Goal: Transaction & Acquisition: Download file/media

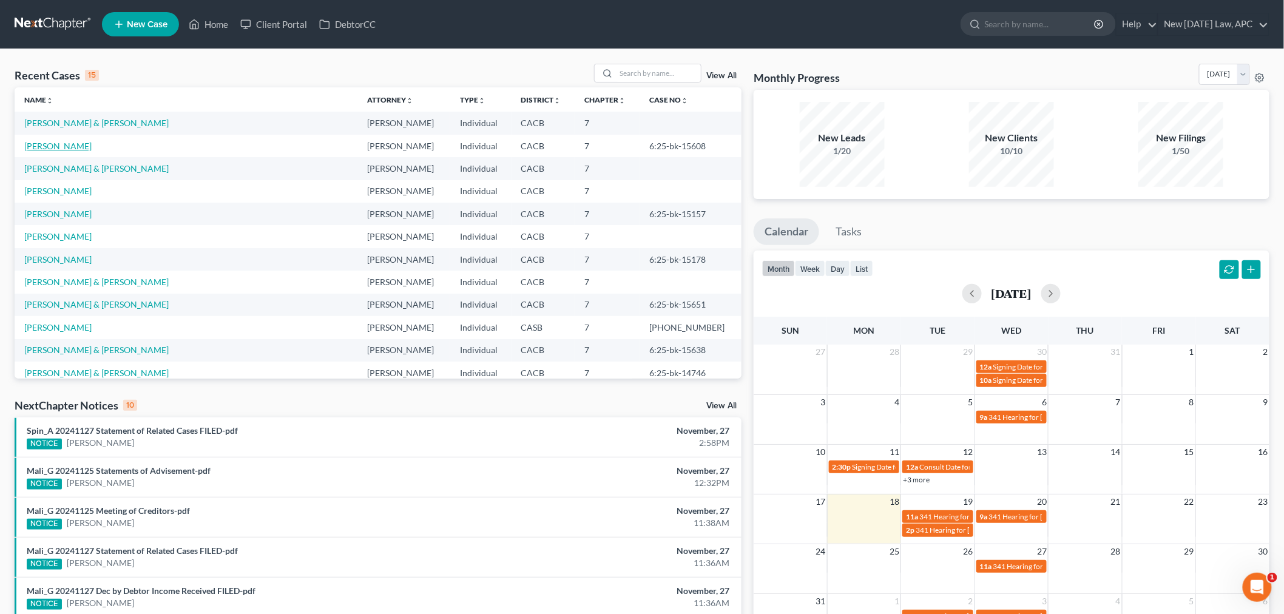
click at [67, 143] on link "[PERSON_NAME]" at bounding box center [57, 146] width 67 height 10
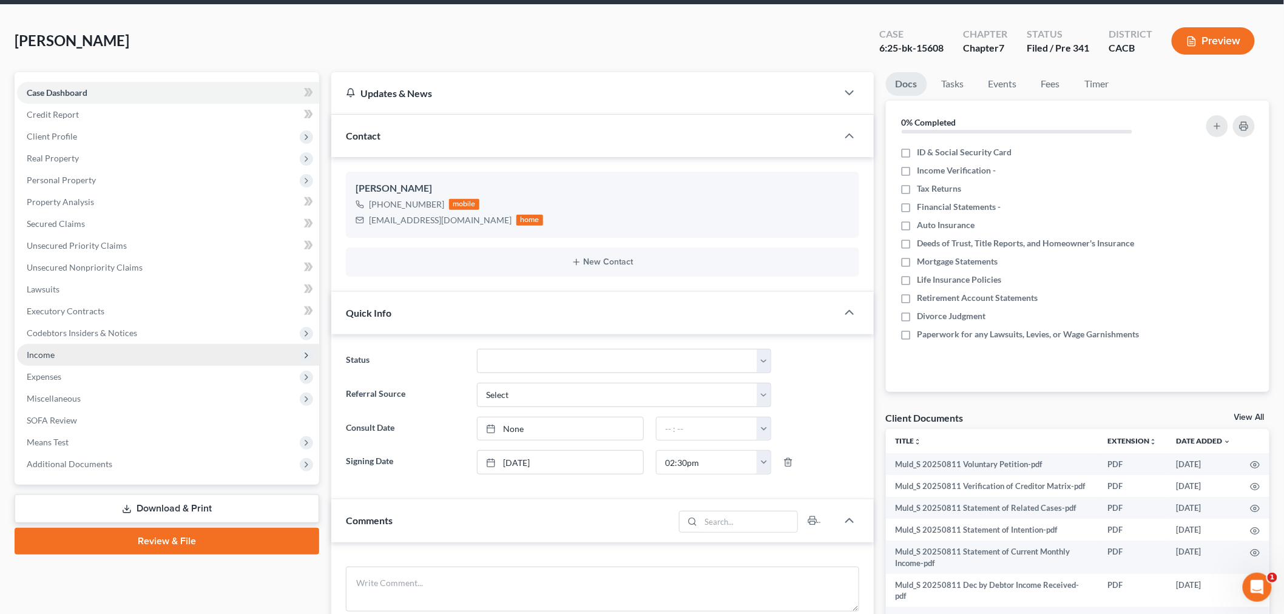
scroll to position [67, 0]
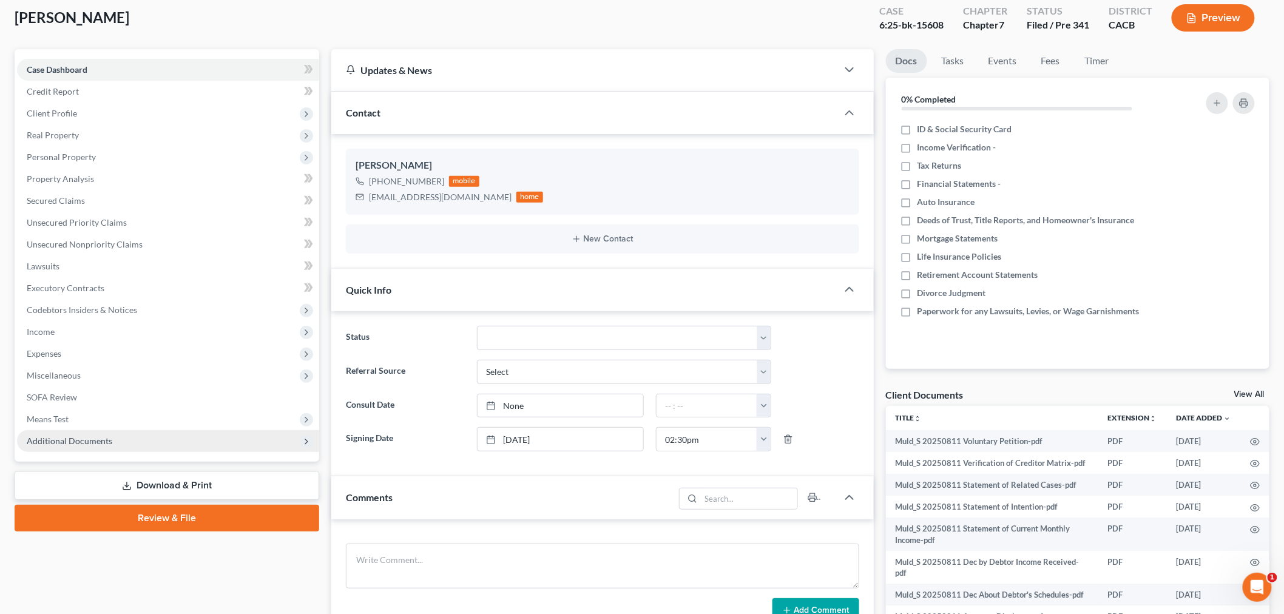
click at [110, 437] on span "Additional Documents" at bounding box center [168, 441] width 302 height 22
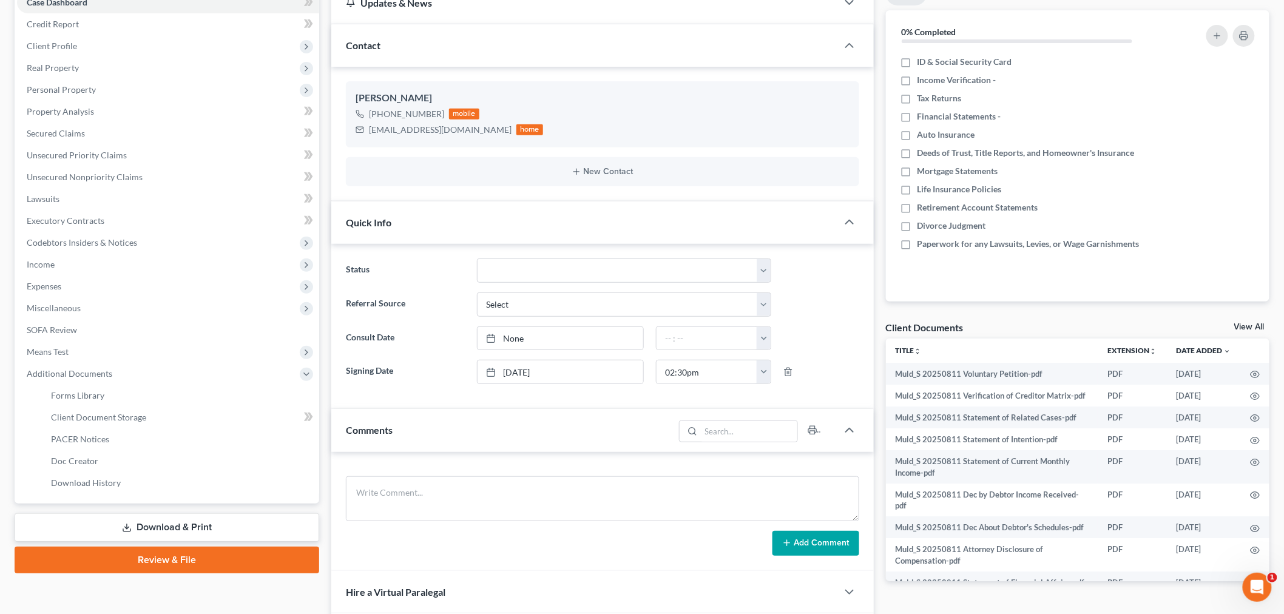
click at [176, 524] on link "Download & Print" at bounding box center [167, 527] width 305 height 29
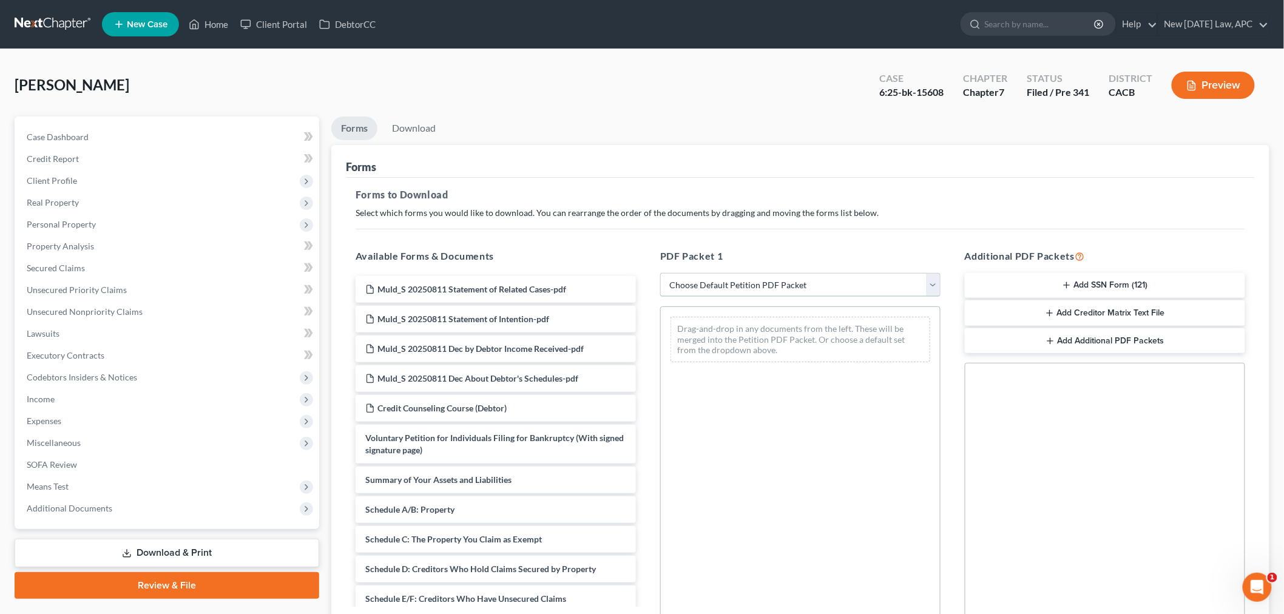
click at [735, 279] on select "Choose Default Petition PDF Packet Complete Bankruptcy Petition (all forms and …" at bounding box center [800, 285] width 280 height 24
select select "2"
click at [660, 273] on select "Choose Default Petition PDF Packet Complete Bankruptcy Petition (all forms and …" at bounding box center [800, 285] width 280 height 24
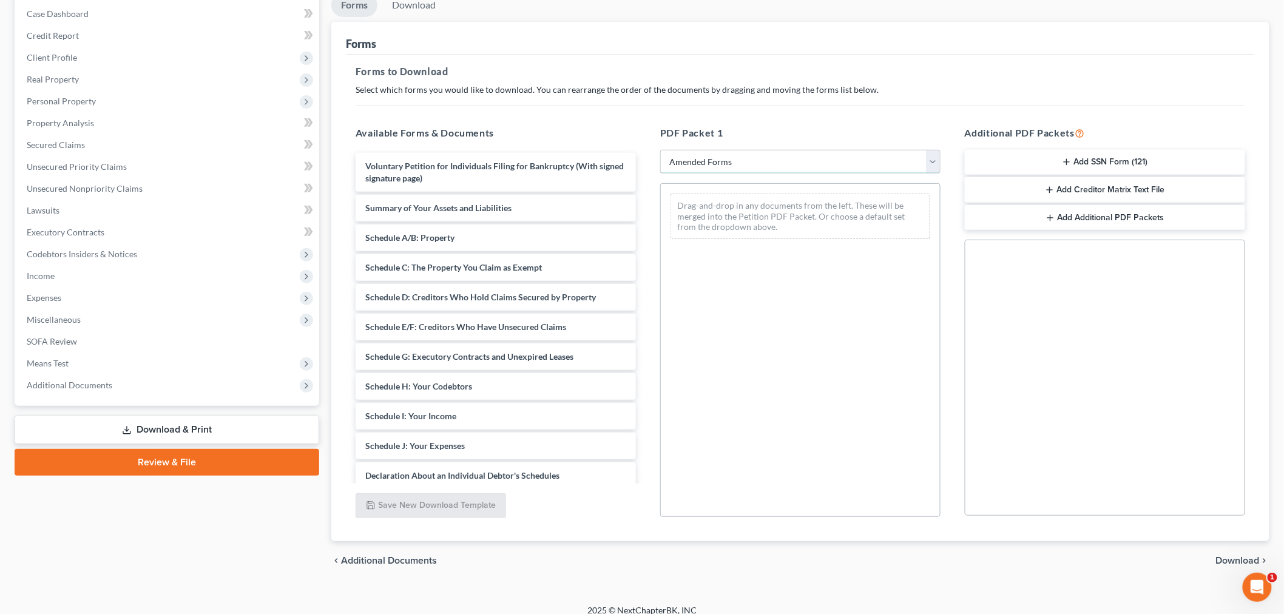
scroll to position [135, 0]
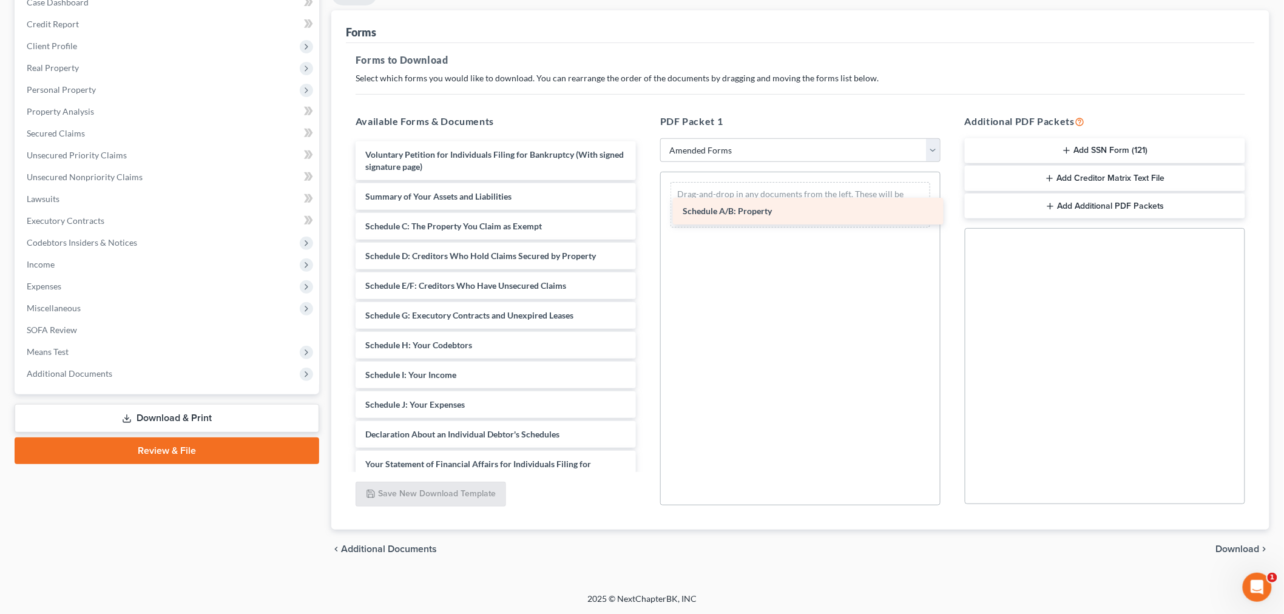
drag, startPoint x: 454, startPoint y: 224, endPoint x: 778, endPoint y: 206, distance: 324.4
click at [645, 206] on div "Schedule A/B: Property Voluntary Petition for Individuals Filing for Bankruptcy…" at bounding box center [496, 416] width 300 height 551
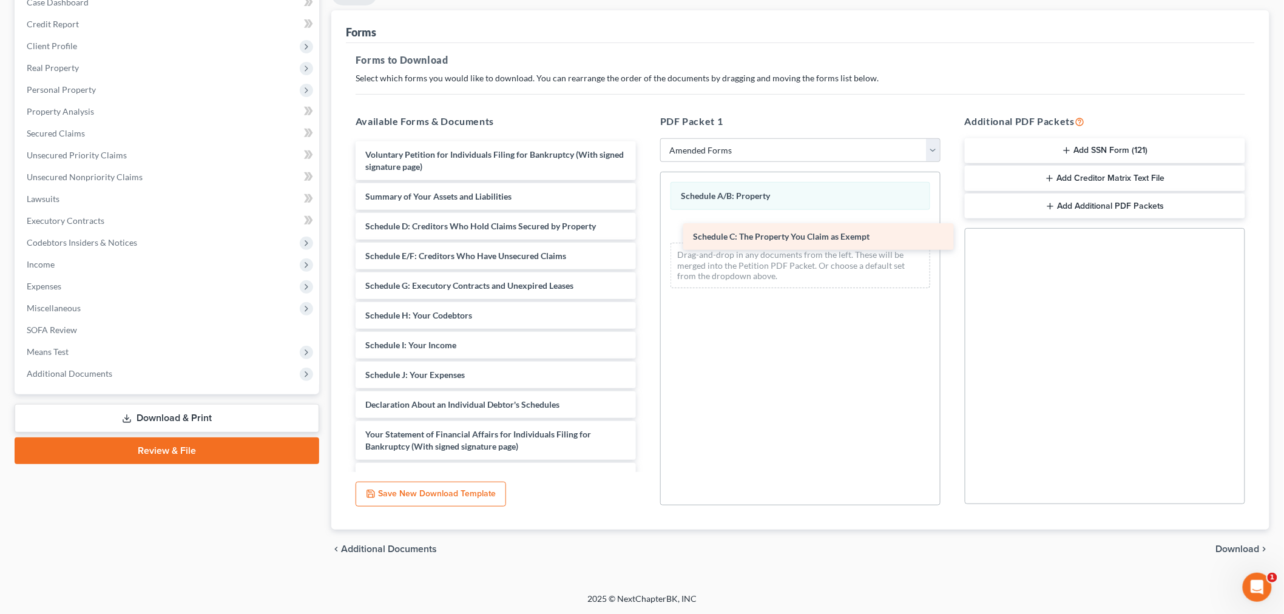
drag, startPoint x: 476, startPoint y: 227, endPoint x: 803, endPoint y: 238, distance: 327.7
click at [645, 238] on div "Schedule C: The Property You Claim as Exempt Voluntary Petition for Individuals…" at bounding box center [496, 401] width 300 height 521
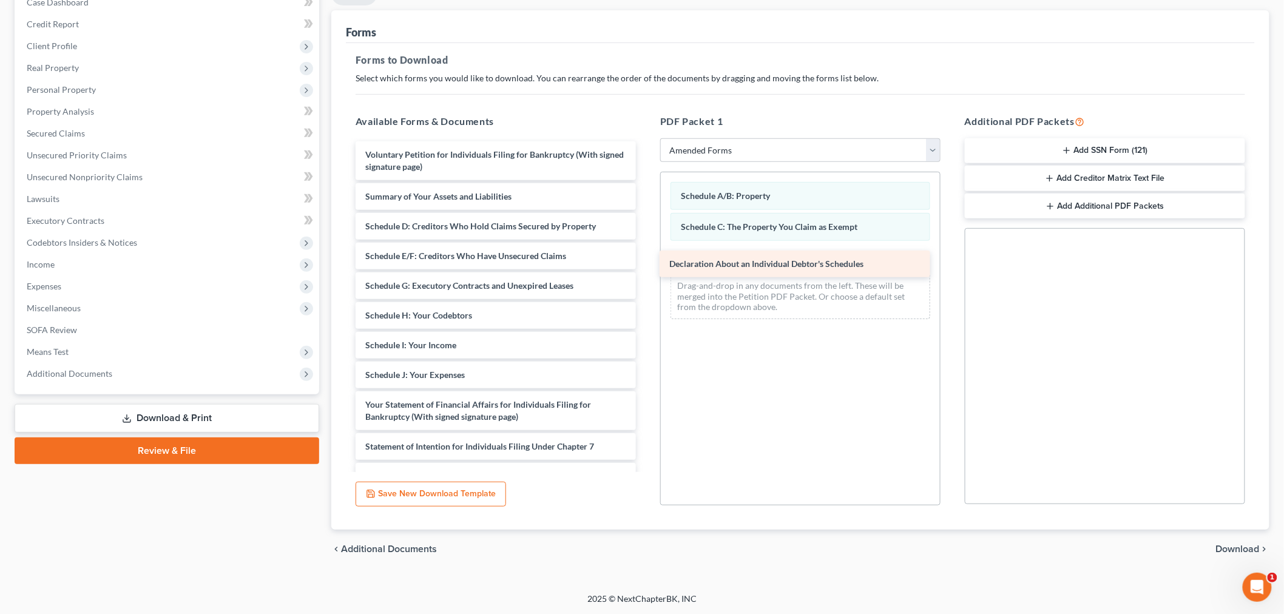
drag, startPoint x: 456, startPoint y: 401, endPoint x: 759, endPoint y: 261, distance: 334.6
click at [645, 261] on div "Declaration About an Individual Debtor's Schedules Voluntary Petition for Indiv…" at bounding box center [496, 386] width 300 height 491
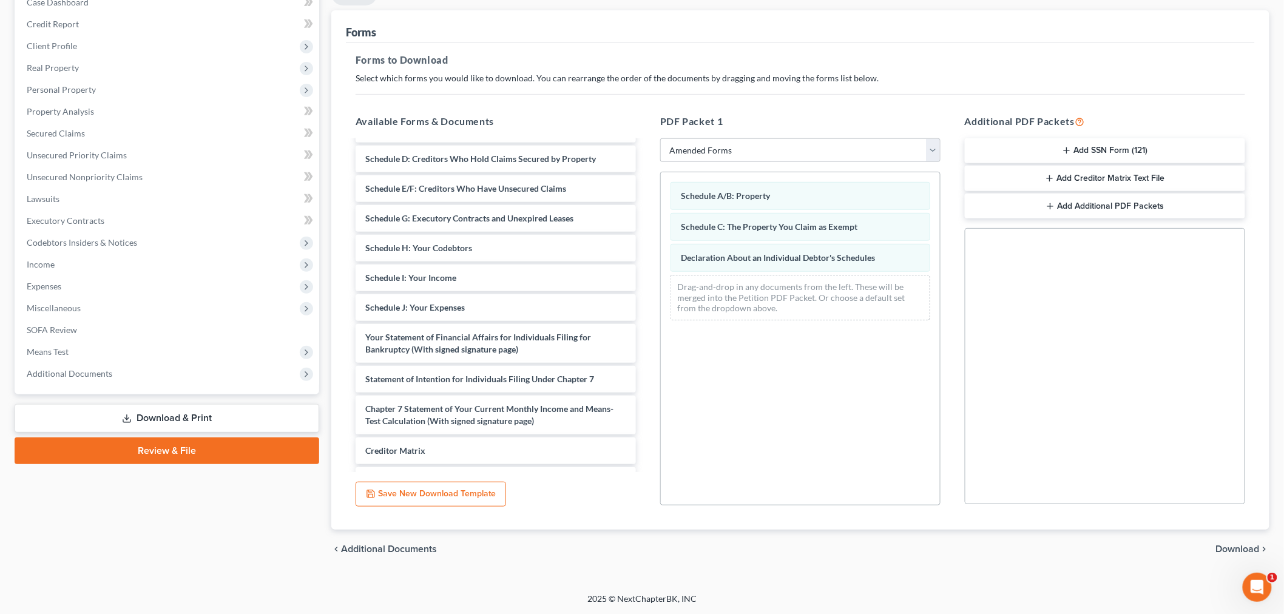
click at [433, 497] on button "Save New Download Template" at bounding box center [430, 494] width 150 height 25
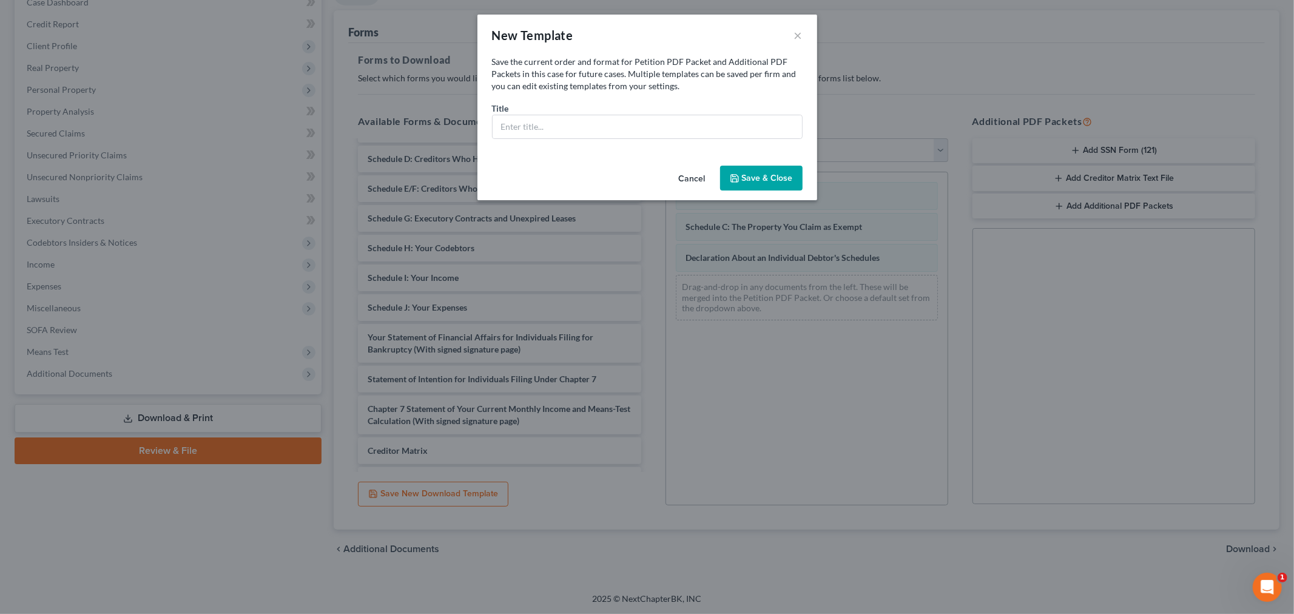
click at [741, 171] on button "Save & Close" at bounding box center [761, 178] width 82 height 25
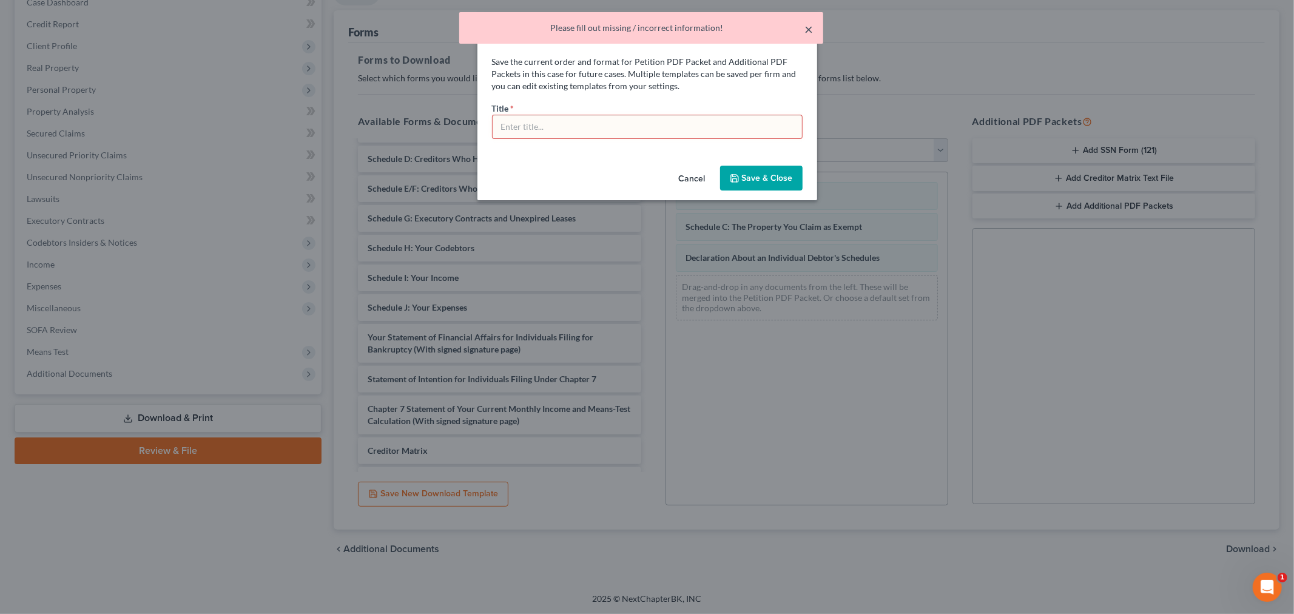
click at [807, 22] on button "×" at bounding box center [809, 29] width 8 height 15
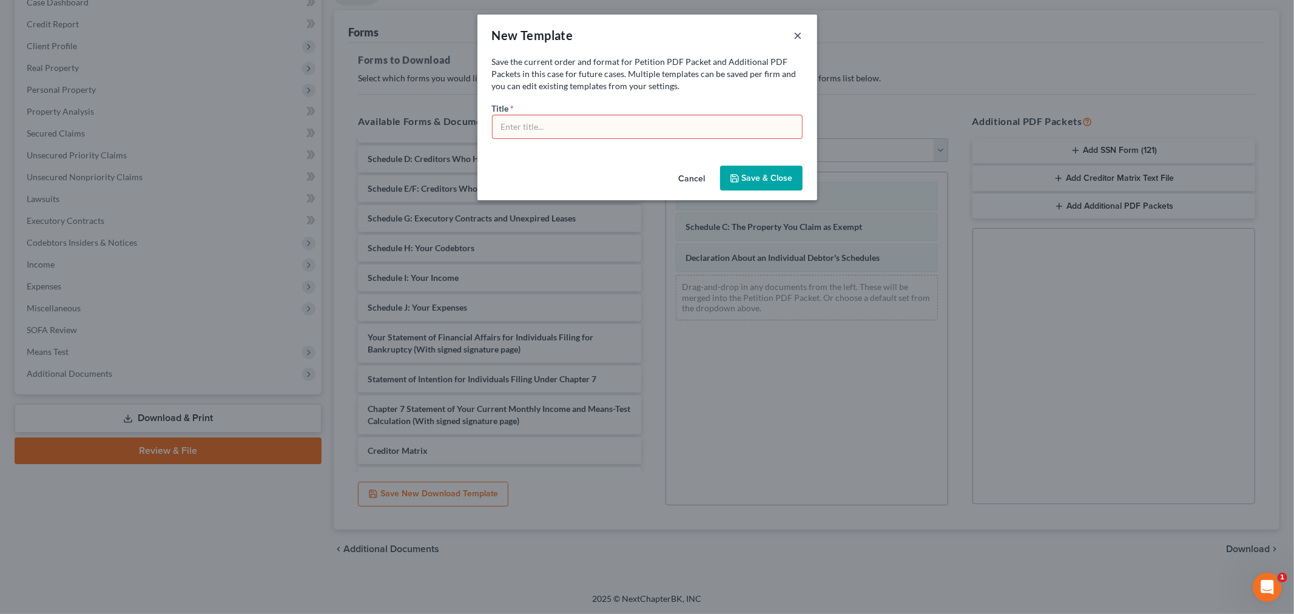
click at [796, 34] on button "×" at bounding box center [798, 35] width 8 height 15
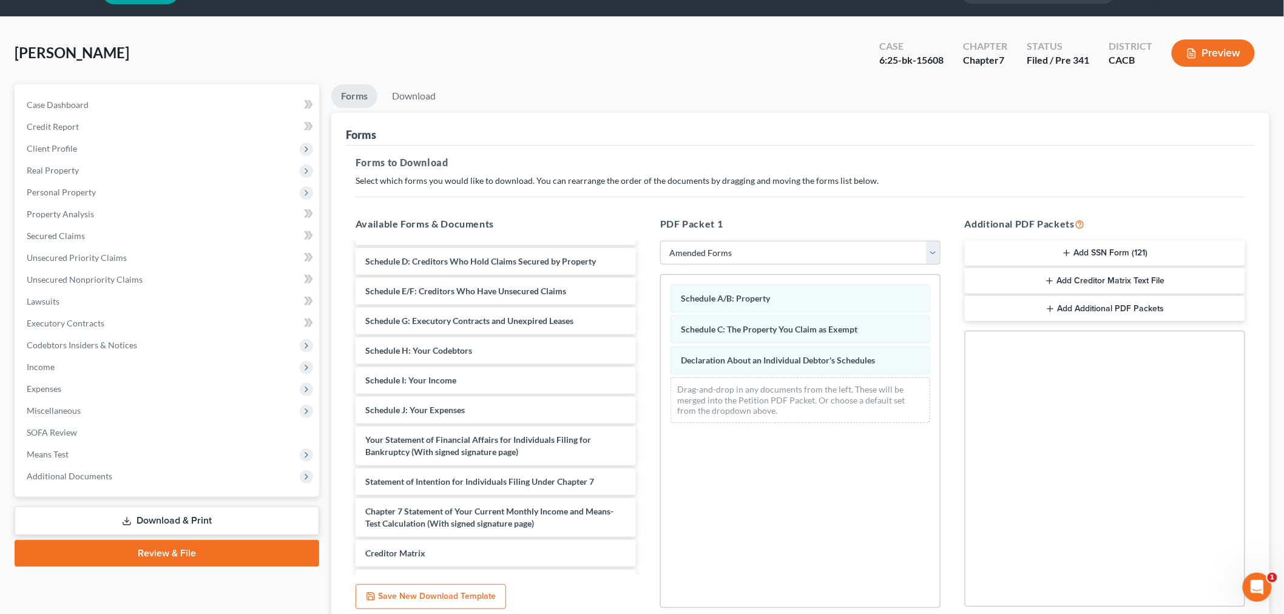
scroll to position [0, 0]
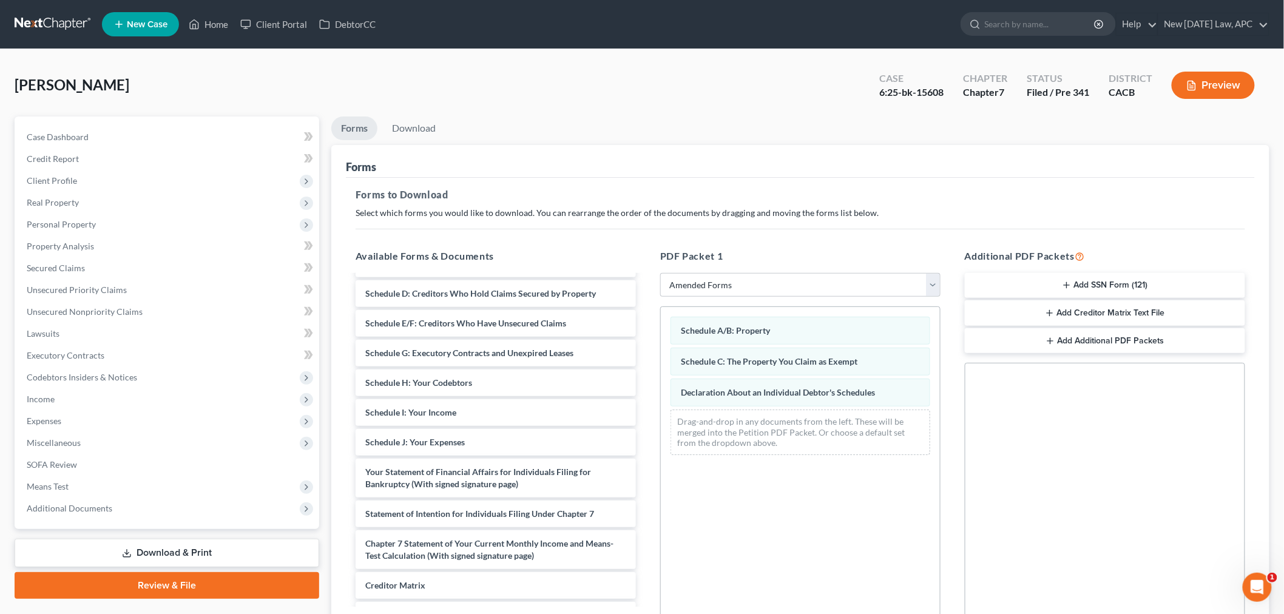
click at [439, 145] on div "Forms" at bounding box center [800, 161] width 909 height 33
click at [432, 135] on link "Download" at bounding box center [413, 128] width 63 height 24
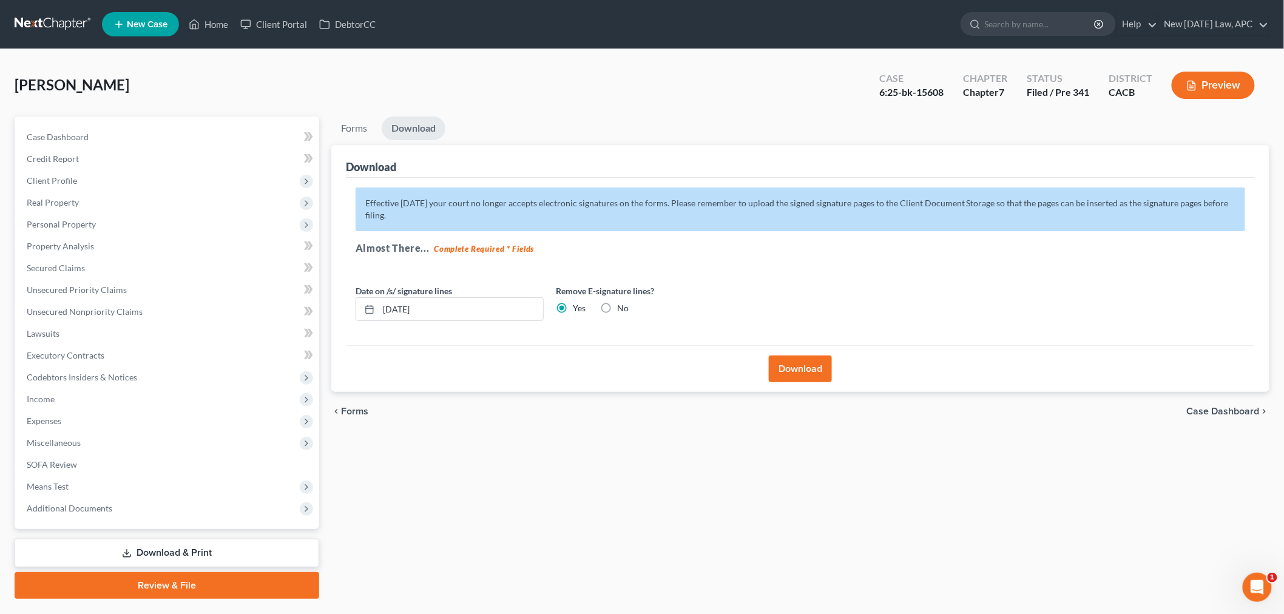
click at [790, 366] on button "Download" at bounding box center [800, 368] width 63 height 27
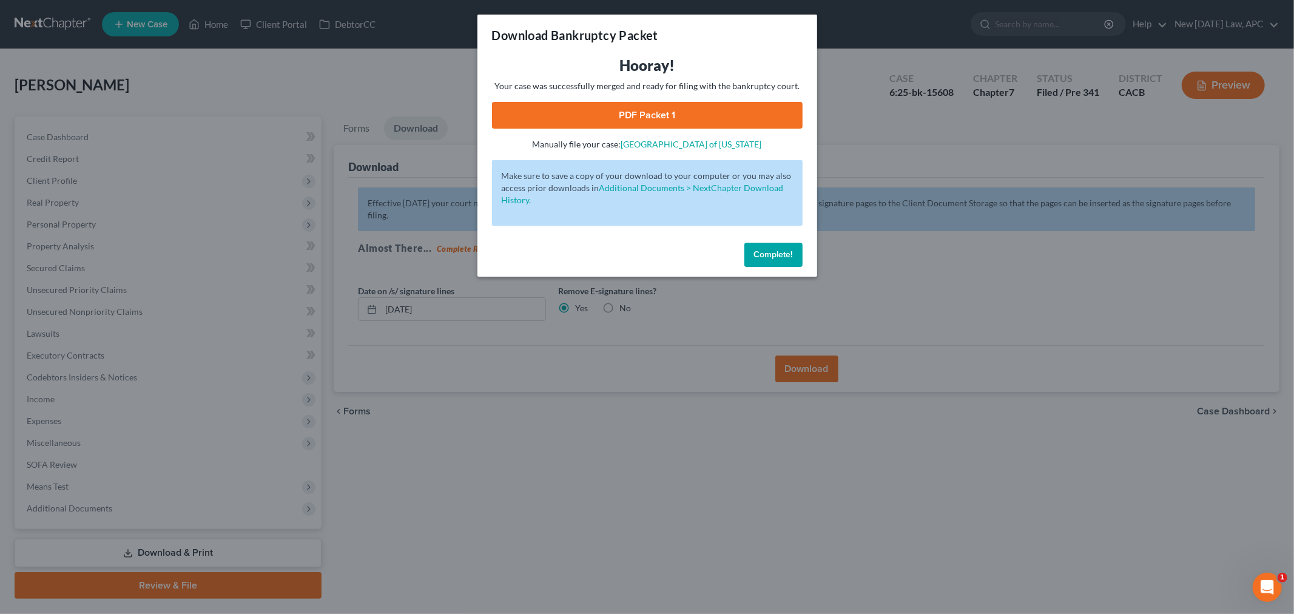
click at [667, 112] on link "PDF Packet 1" at bounding box center [647, 115] width 311 height 27
click at [765, 260] on button "Complete!" at bounding box center [773, 255] width 58 height 24
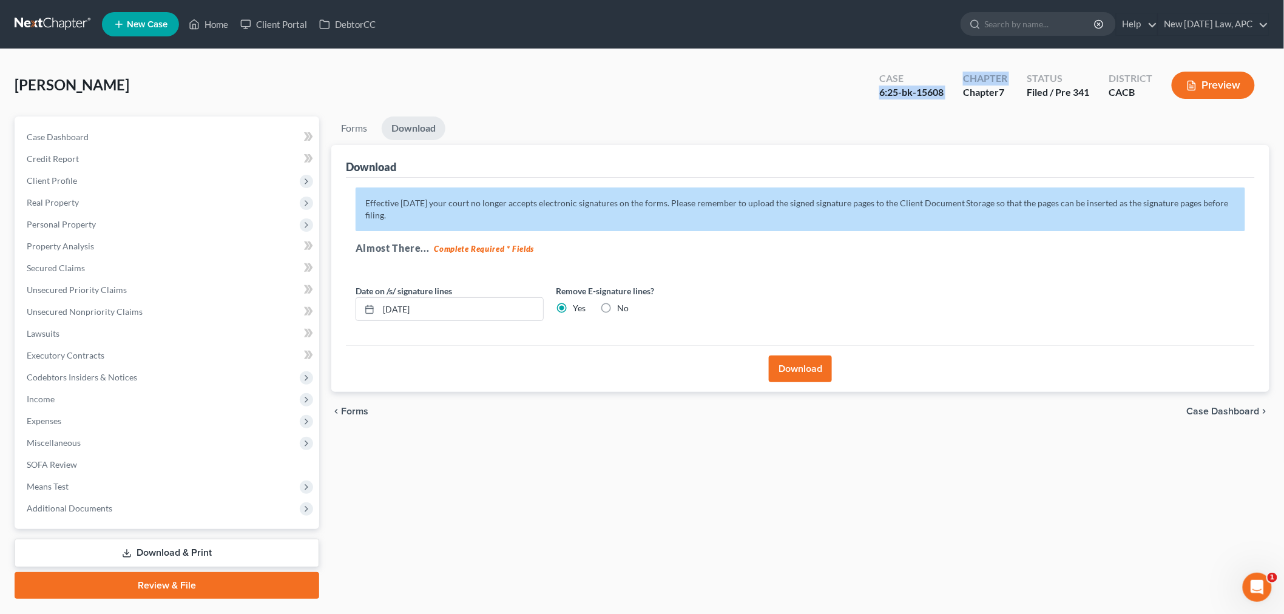
drag, startPoint x: 872, startPoint y: 93, endPoint x: 951, endPoint y: 93, distance: 78.3
click at [955, 93] on div "Case 6:25-bk-15608 Chapter Chapter 7 Status Filed / Pre 341 District CACB Previ…" at bounding box center [1069, 87] width 400 height 36
copy div "6:25-bk-15608 Chapter"
click at [846, 78] on div "[PERSON_NAME] Case 6:25-bk-15608 Chapter Chapter 7 Status Filed / Pre [GEOGRAPH…" at bounding box center [642, 90] width 1254 height 53
drag, startPoint x: 877, startPoint y: 92, endPoint x: 949, endPoint y: 97, distance: 72.3
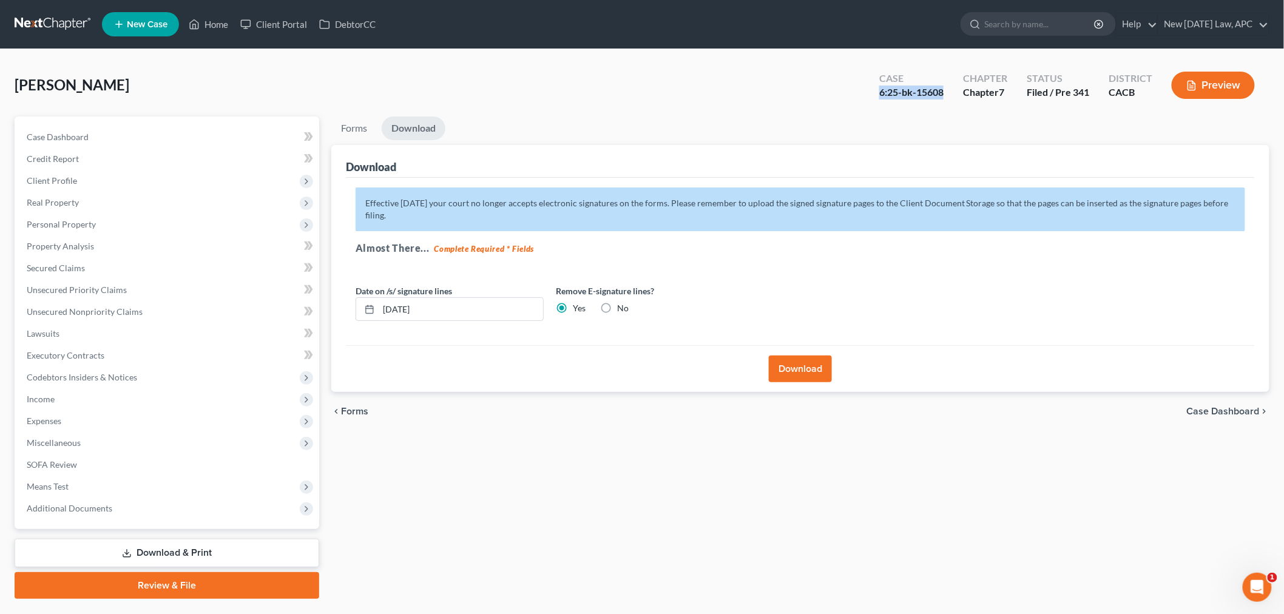
click at [949, 97] on div "Case 6:25-bk-15608" at bounding box center [911, 87] width 84 height 36
copy div "6:25-bk-15608"
click at [566, 78] on div "[PERSON_NAME] Case 6:25-bk-15608 Chapter Chapter 7 Status Filed / Pre [GEOGRAPH…" at bounding box center [642, 90] width 1254 height 53
